Goal: Task Accomplishment & Management: Use online tool/utility

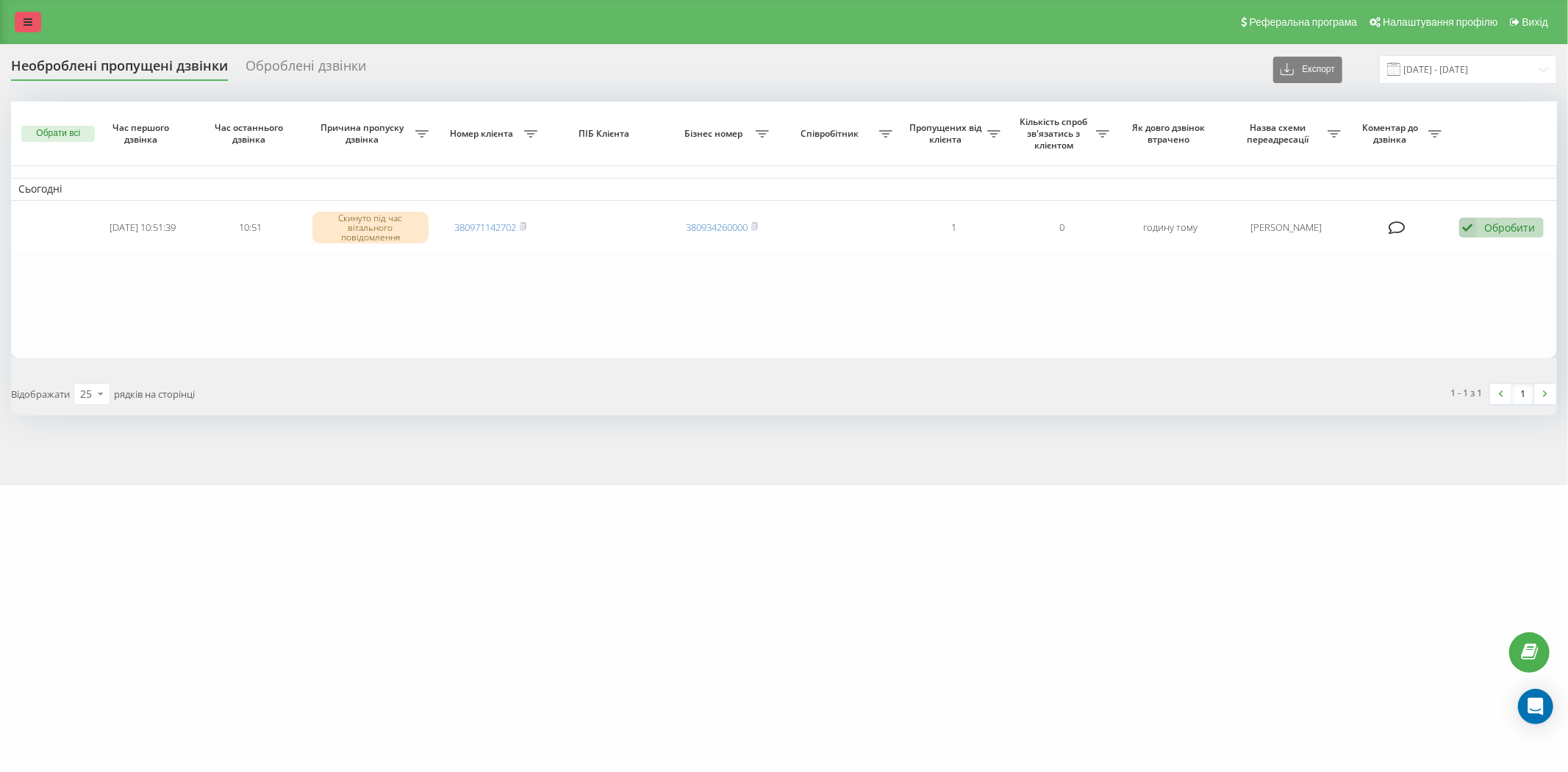
click at [13, 16] on div "Реферальна програма Налаштування профілю Вихід" at bounding box center [784, 22] width 1568 height 44
click at [16, 22] on link at bounding box center [28, 21] width 26 height 20
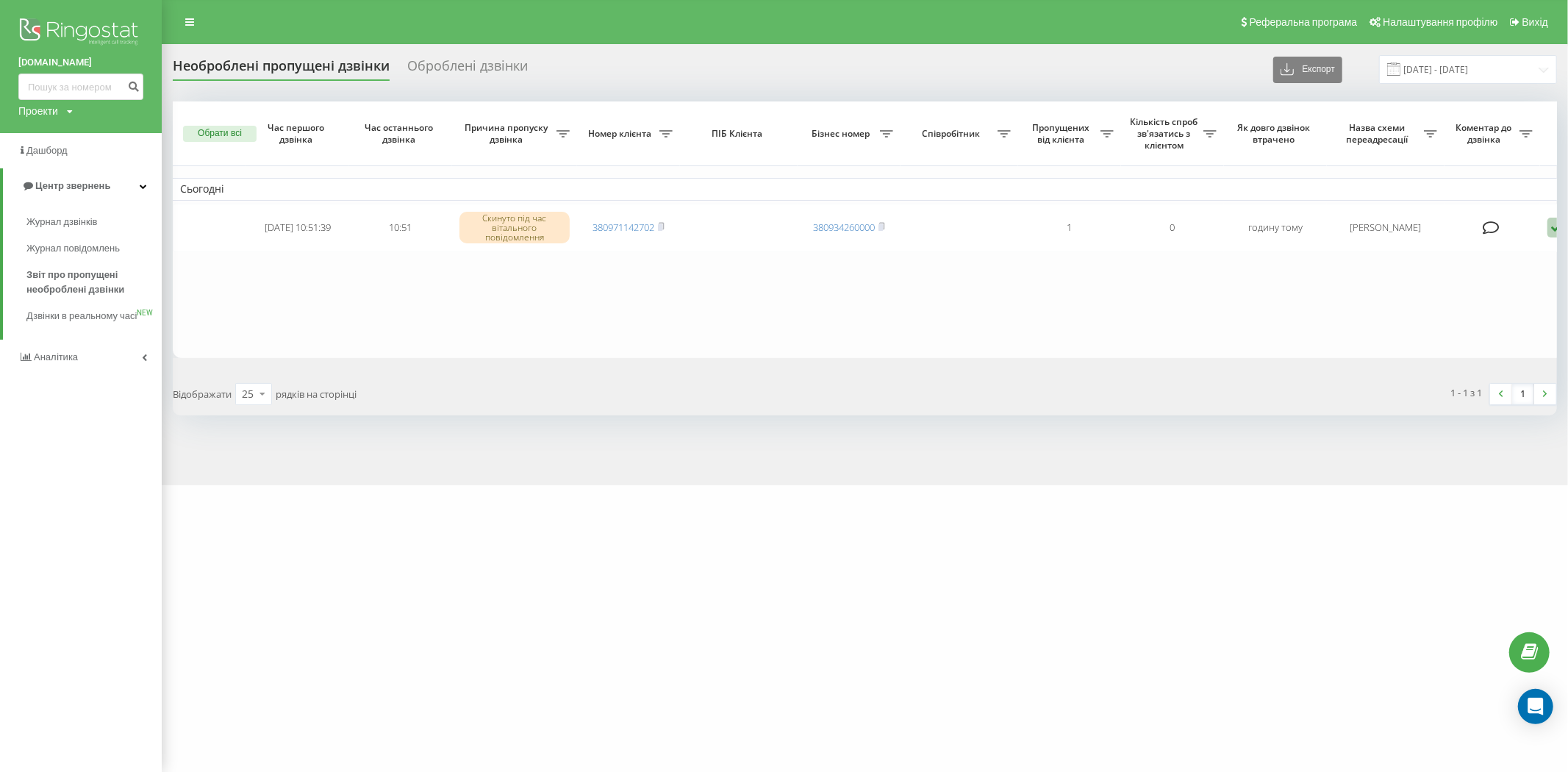
drag, startPoint x: 189, startPoint y: 20, endPoint x: 178, endPoint y: 8, distance: 16.3
click at [190, 20] on icon at bounding box center [190, 22] width 9 height 11
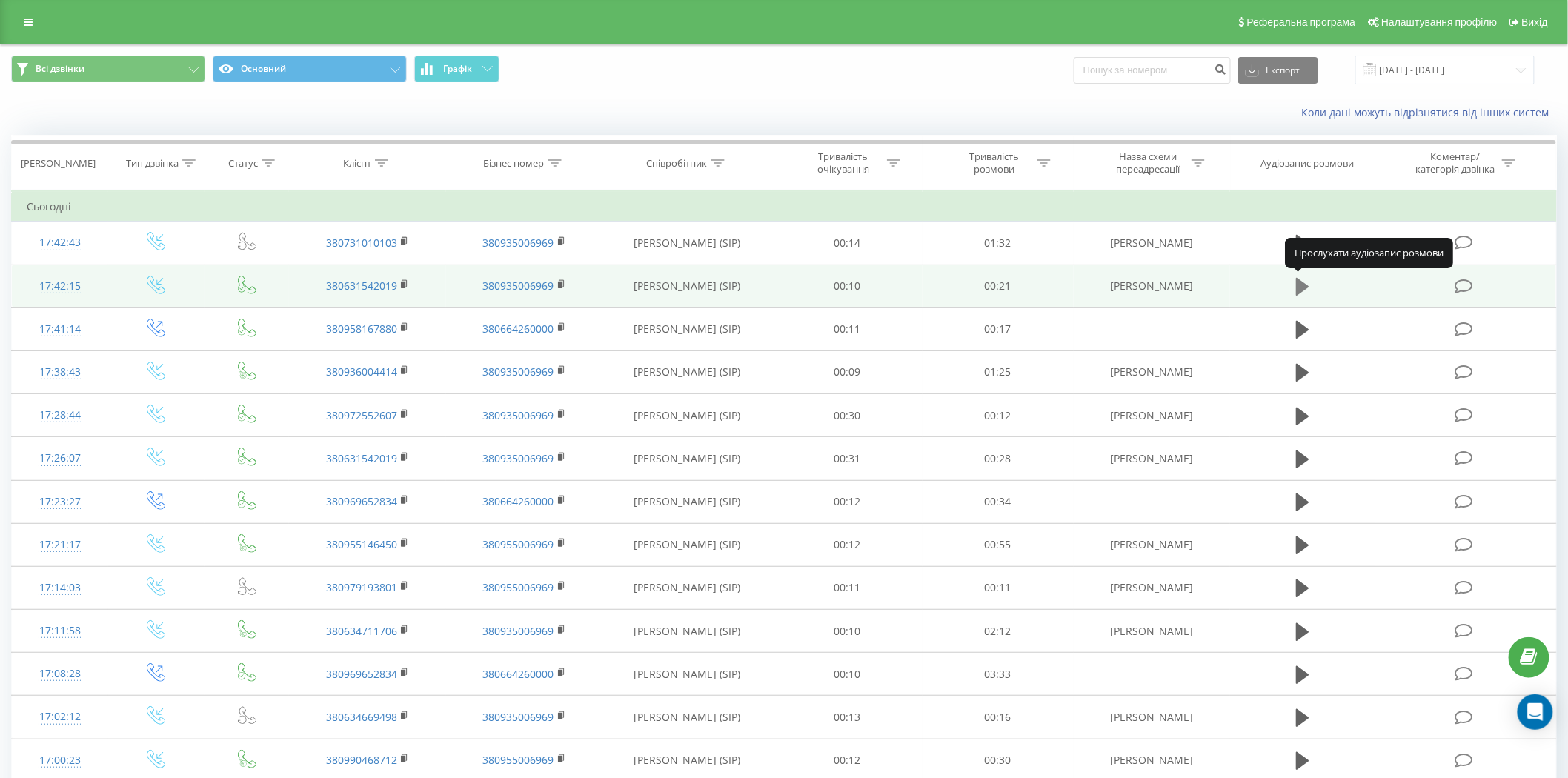
click at [1299, 285] on icon at bounding box center [1302, 287] width 13 height 18
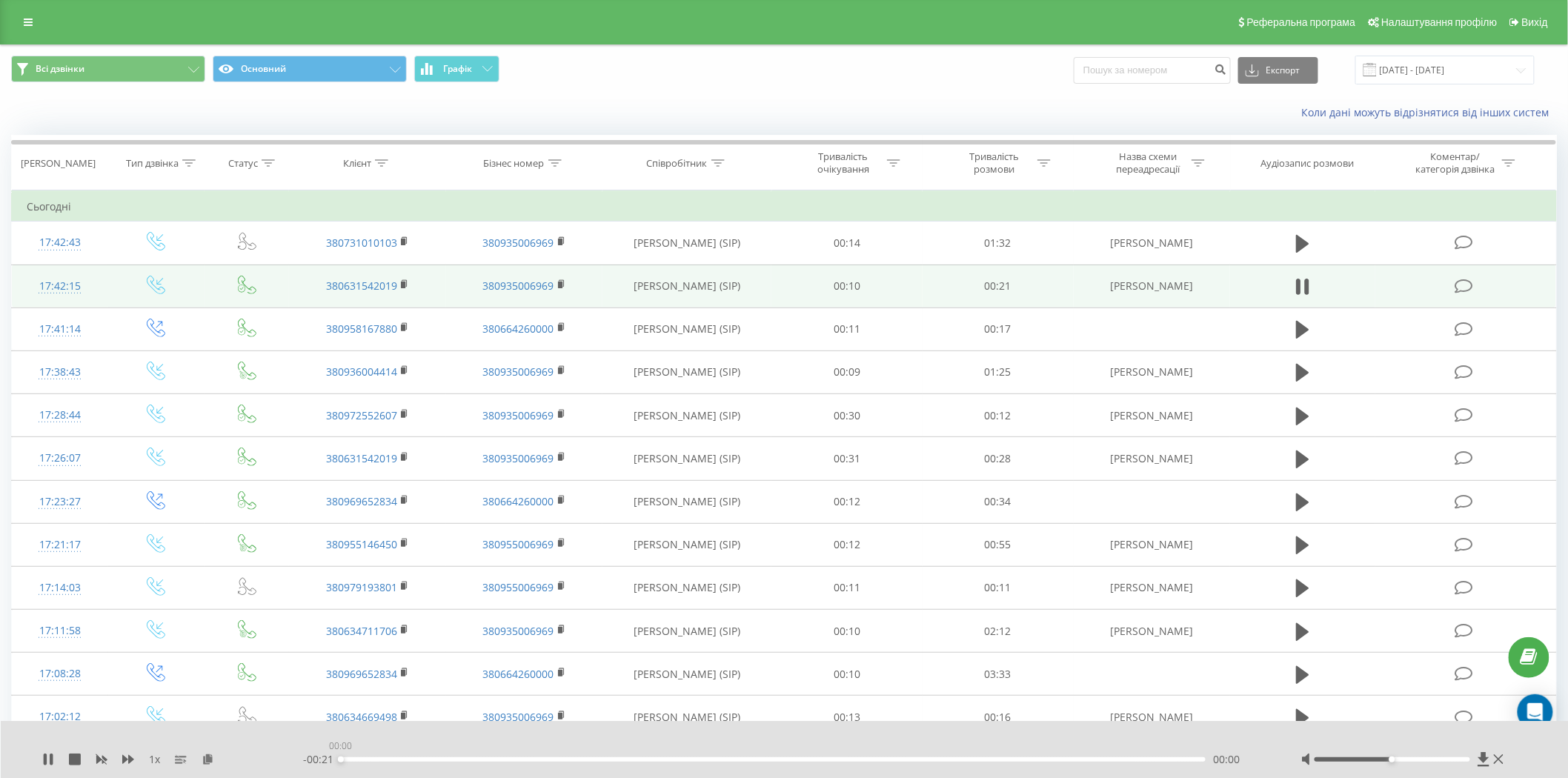
drag, startPoint x: 472, startPoint y: 756, endPoint x: 321, endPoint y: 751, distance: 151.1
click at [322, 751] on div "- 00:21 00:00 00:00" at bounding box center [783, 759] width 961 height 15
click at [46, 757] on icon at bounding box center [44, 759] width 3 height 12
click at [379, 741] on div at bounding box center [775, 740] width 1172 height 16
drag, startPoint x: 385, startPoint y: 758, endPoint x: 327, endPoint y: 759, distance: 58.0
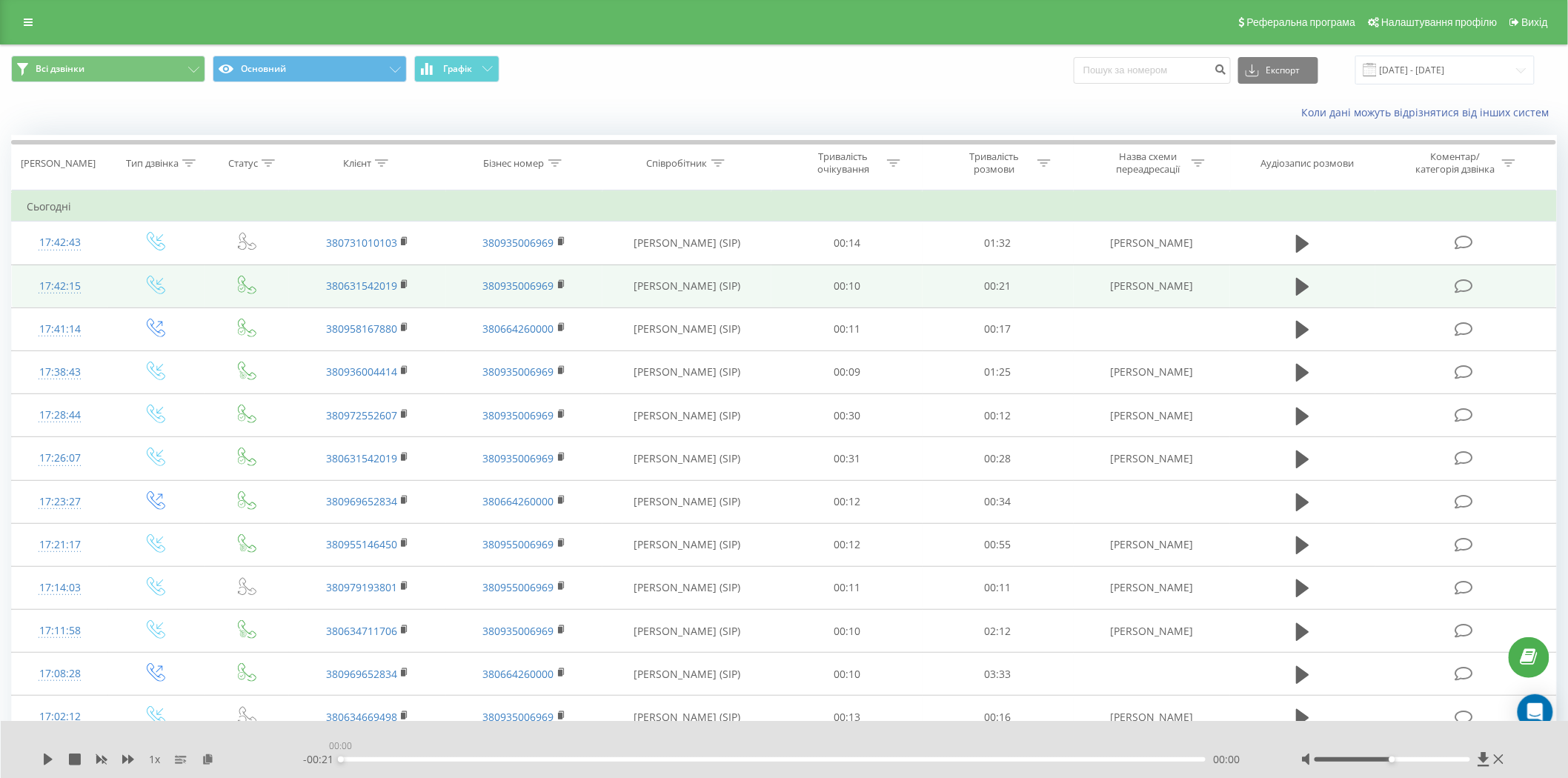
click at [327, 759] on div "- 00:21 00:00 00:00" at bounding box center [783, 759] width 961 height 15
click at [44, 757] on icon at bounding box center [48, 759] width 9 height 12
drag, startPoint x: 694, startPoint y: 759, endPoint x: 189, endPoint y: 752, distance: 505.0
click at [189, 752] on div "1 x - 00:18 00:03 00:03" at bounding box center [775, 759] width 1464 height 15
drag, startPoint x: 638, startPoint y: 759, endPoint x: 270, endPoint y: 751, distance: 368.1
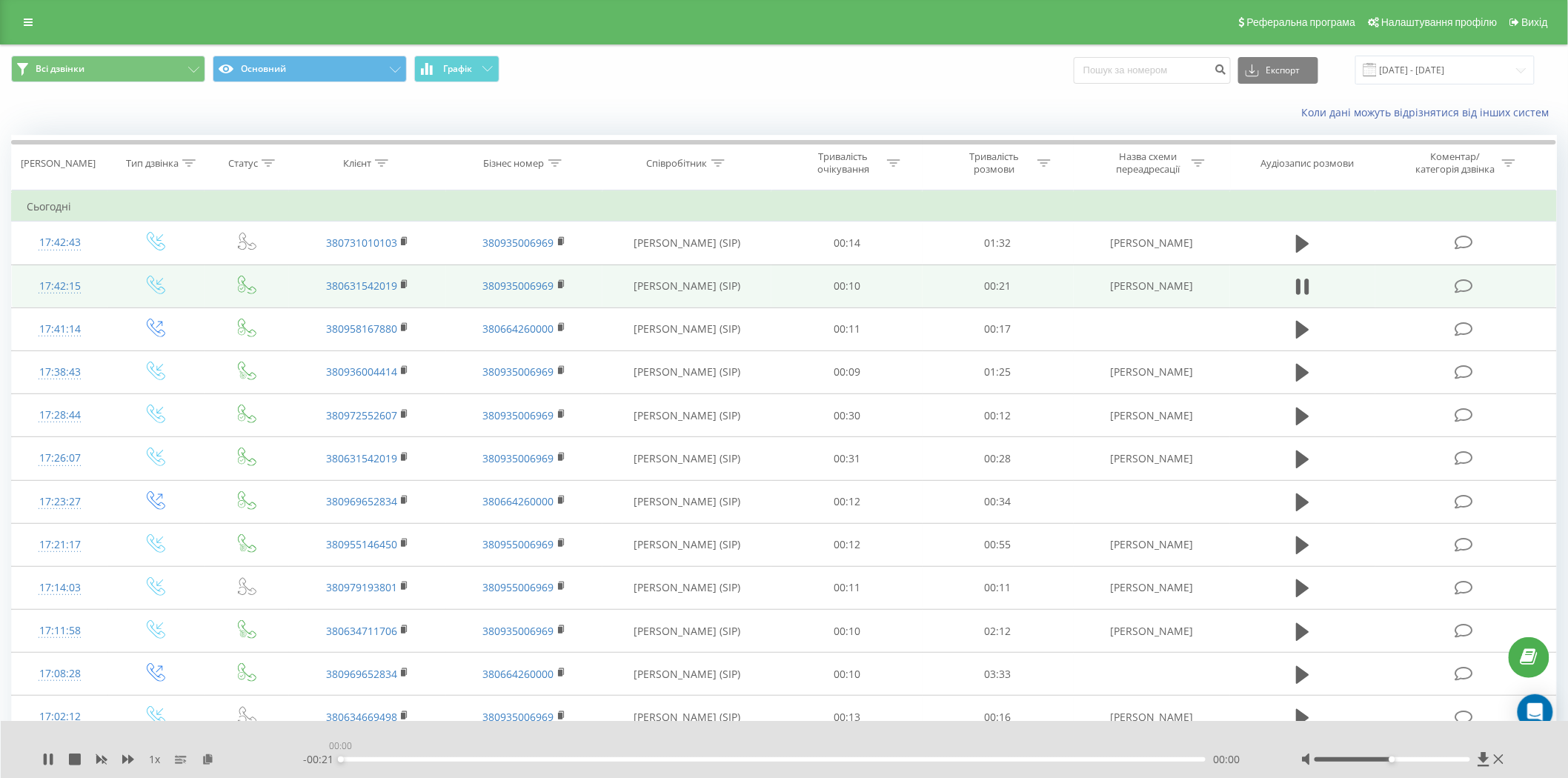
click at [270, 751] on div "1 x - 00:21 00:00 00:00" at bounding box center [775, 759] width 1464 height 15
drag, startPoint x: 476, startPoint y: 752, endPoint x: 174, endPoint y: 745, distance: 302.1
click at [174, 745] on div "1 x - 00:17 00:03 00:03" at bounding box center [784, 749] width 1568 height 57
click at [407, 757] on div "00:01" at bounding box center [773, 759] width 865 height 4
drag, startPoint x: 407, startPoint y: 757, endPoint x: 313, endPoint y: 757, distance: 94.0
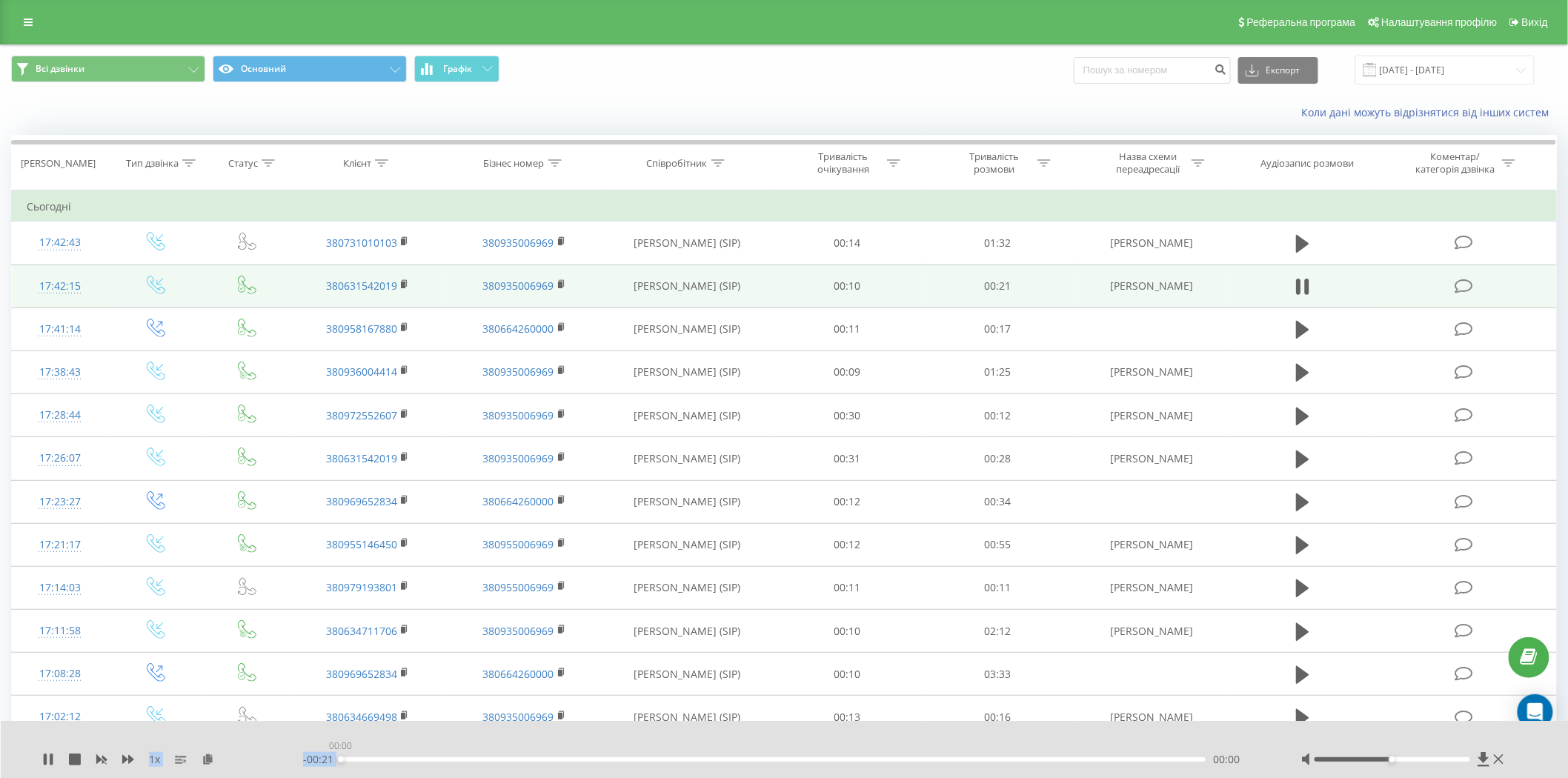
click at [313, 757] on div "- 00:21 00:00 00:00" at bounding box center [783, 759] width 961 height 15
click at [431, 739] on div at bounding box center [775, 740] width 1172 height 16
click at [49, 759] on icon at bounding box center [48, 759] width 12 height 12
drag, startPoint x: 361, startPoint y: 754, endPoint x: 316, endPoint y: 756, distance: 45.0
click at [316, 756] on div "- 00:15 00:06 00:06" at bounding box center [783, 759] width 961 height 15
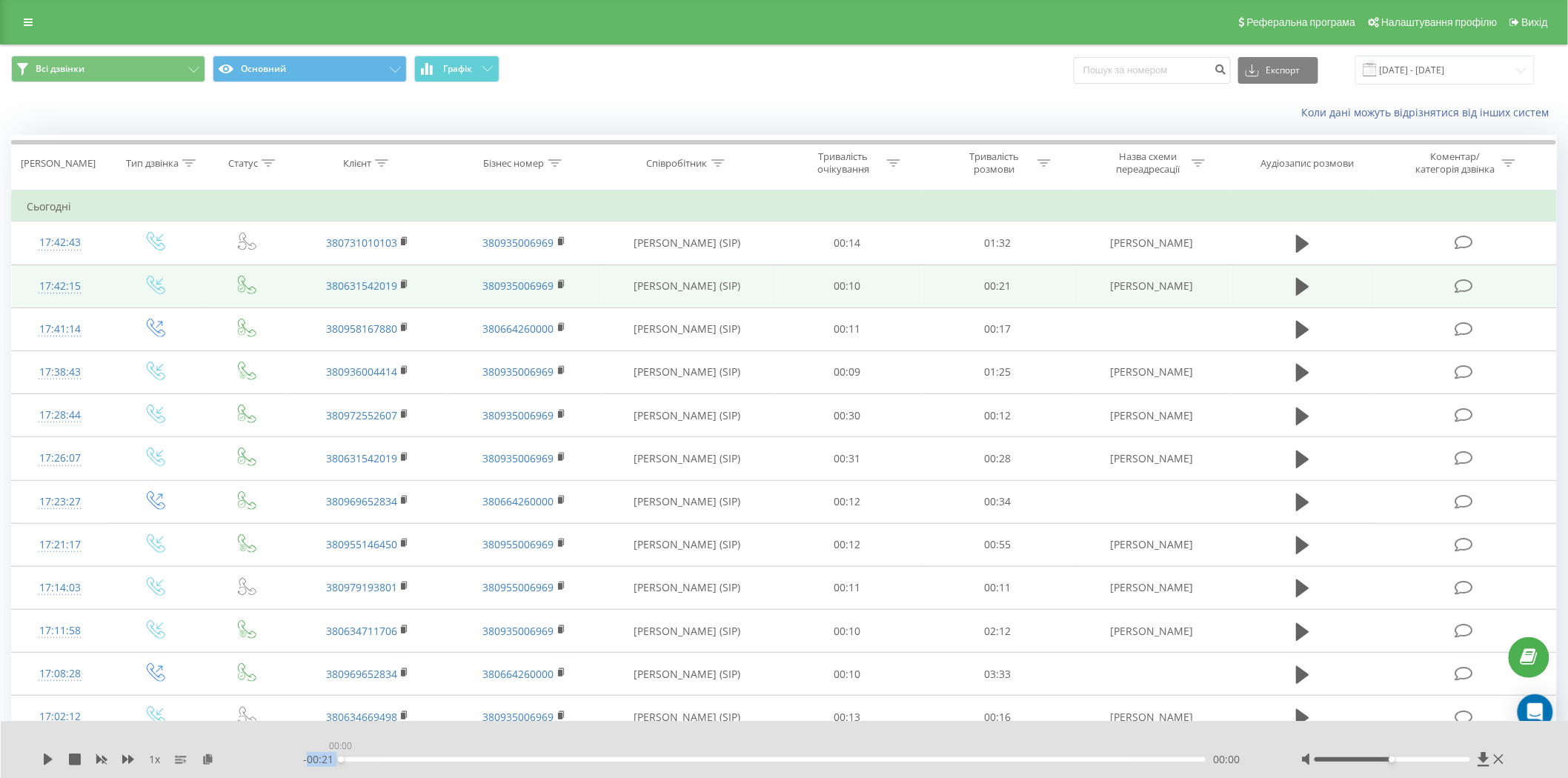
drag, startPoint x: 344, startPoint y: 759, endPoint x: 280, endPoint y: 765, distance: 64.3
click at [323, 760] on div "- 00:21 00:00 00:00" at bounding box center [783, 759] width 961 height 15
click at [43, 754] on icon at bounding box center [48, 759] width 12 height 12
click at [43, 754] on icon at bounding box center [44, 759] width 3 height 12
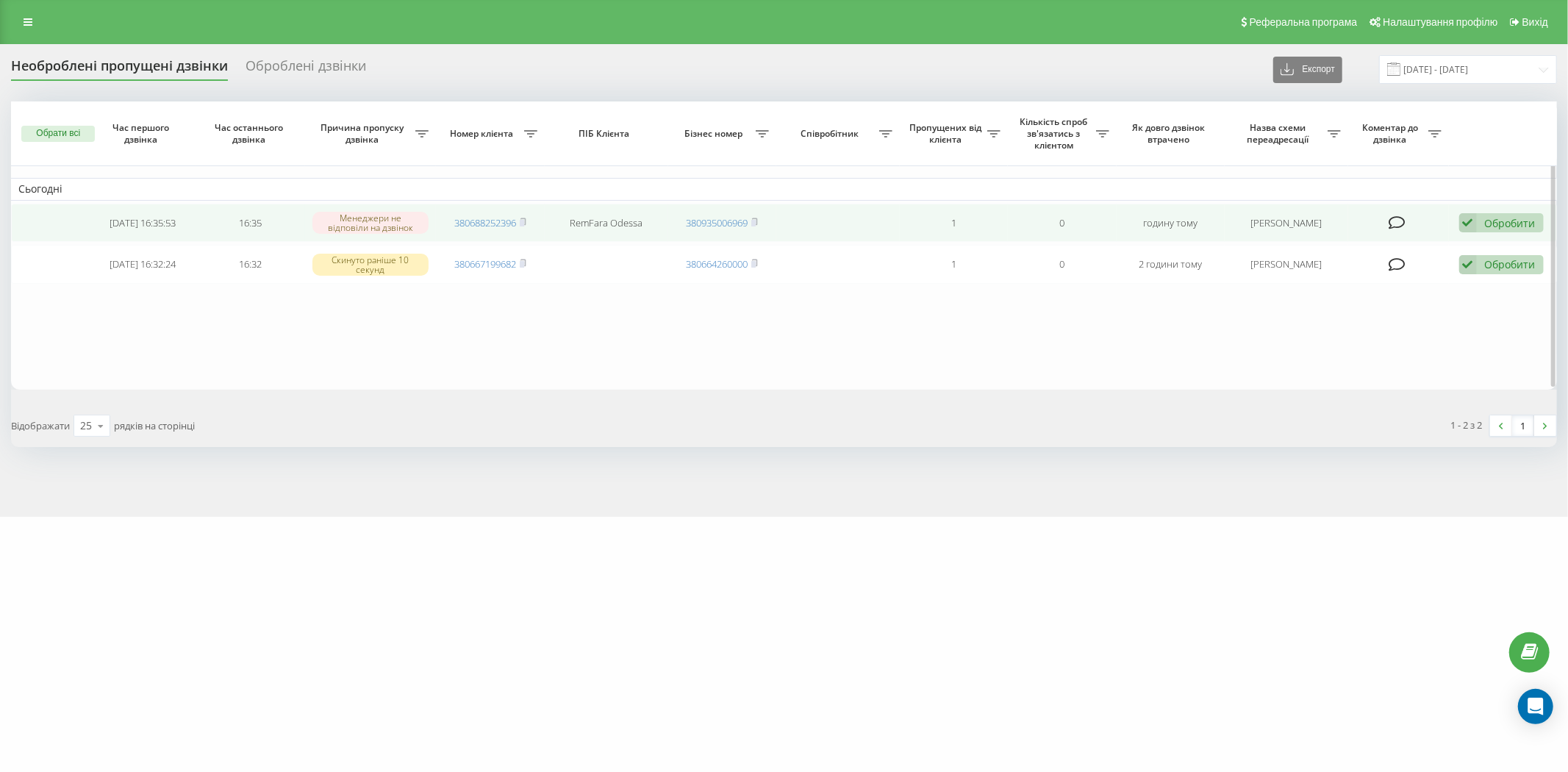
click at [1489, 226] on div "Обробити" at bounding box center [1510, 223] width 51 height 14
click at [1378, 268] on span "Зв'язався з клієнтом за допомогою іншого каналу" at bounding box center [1405, 272] width 251 height 14
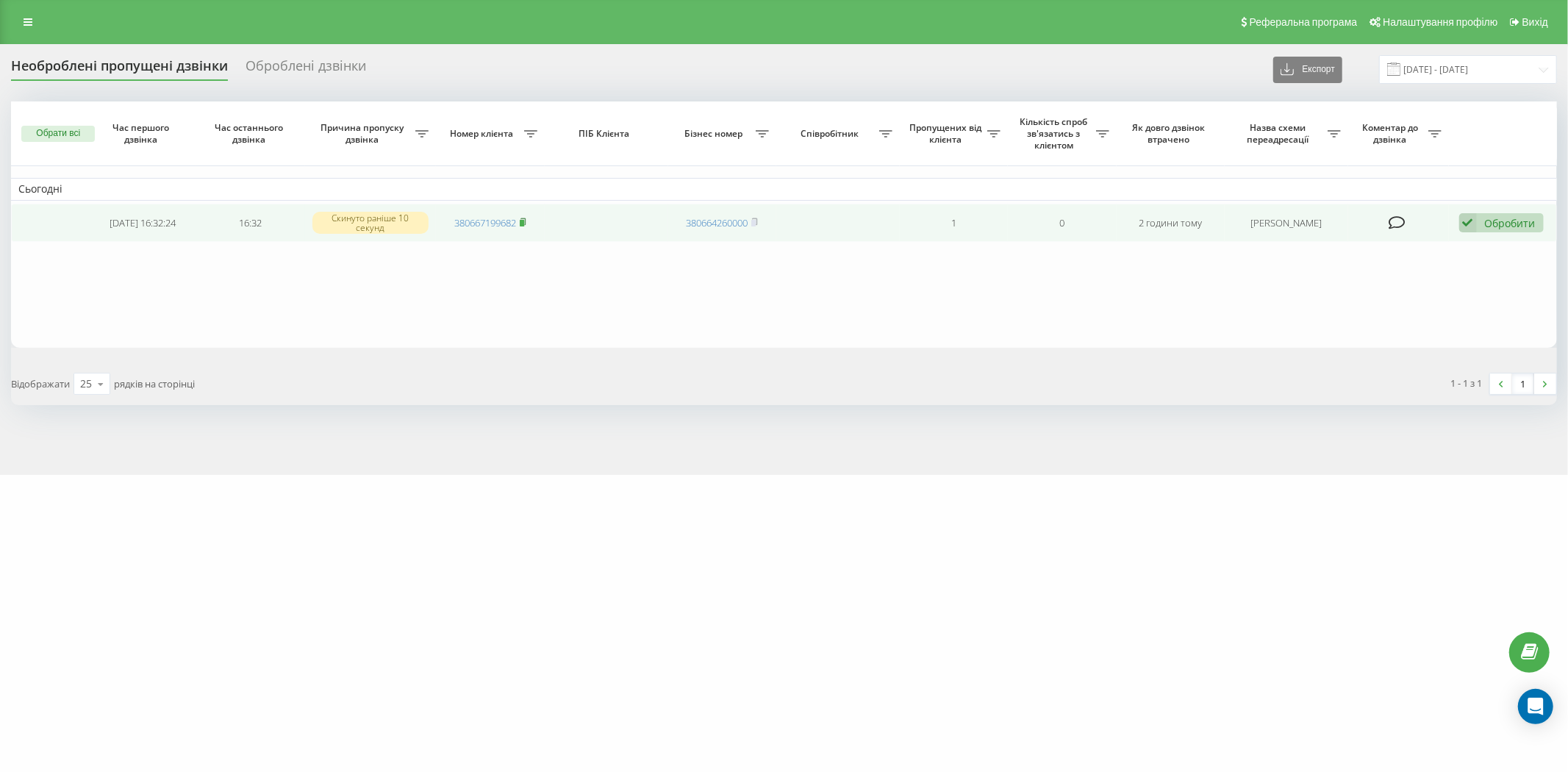
click at [522, 218] on icon at bounding box center [524, 222] width 7 height 9
